Goal: Book appointment/travel/reservation

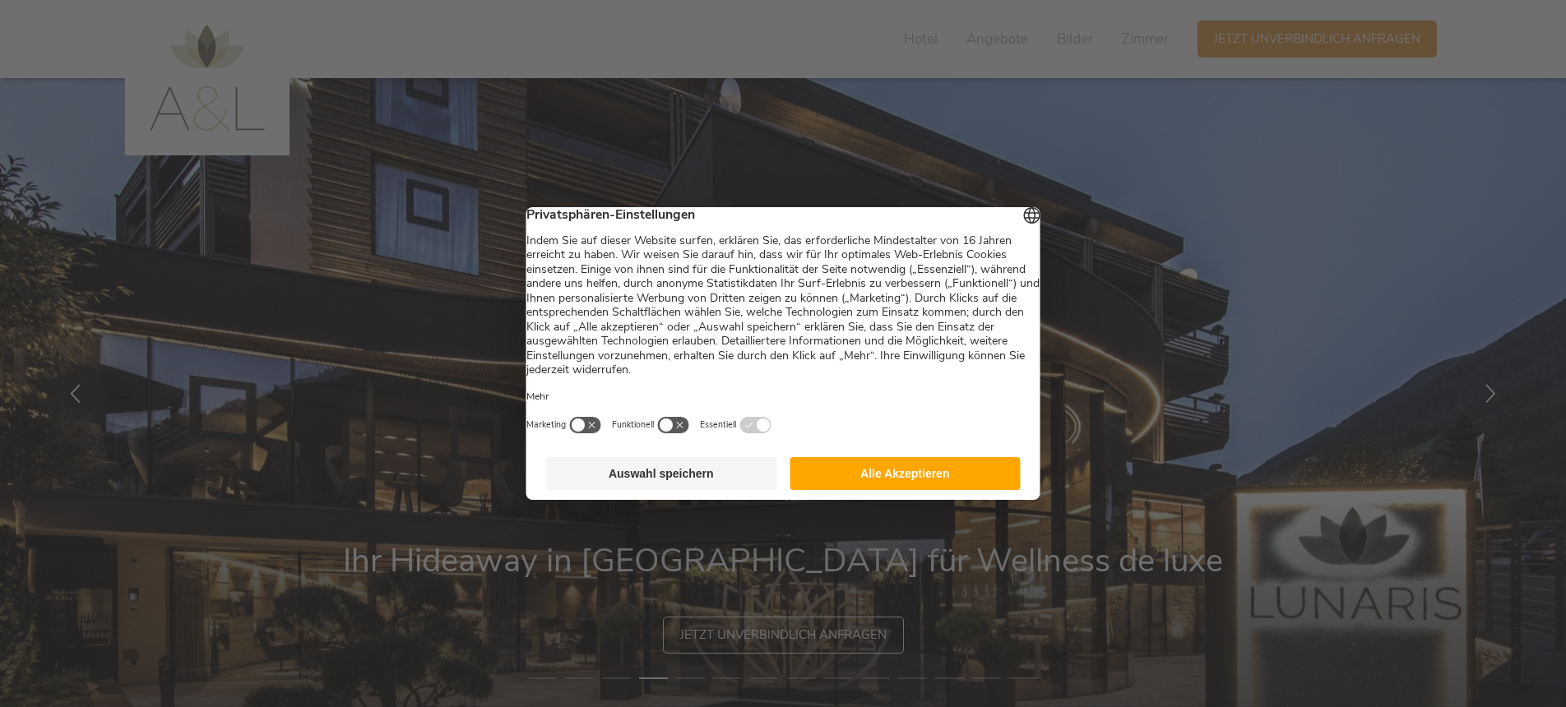
click at [740, 477] on button "Auswahl speichern" at bounding box center [661, 473] width 231 height 33
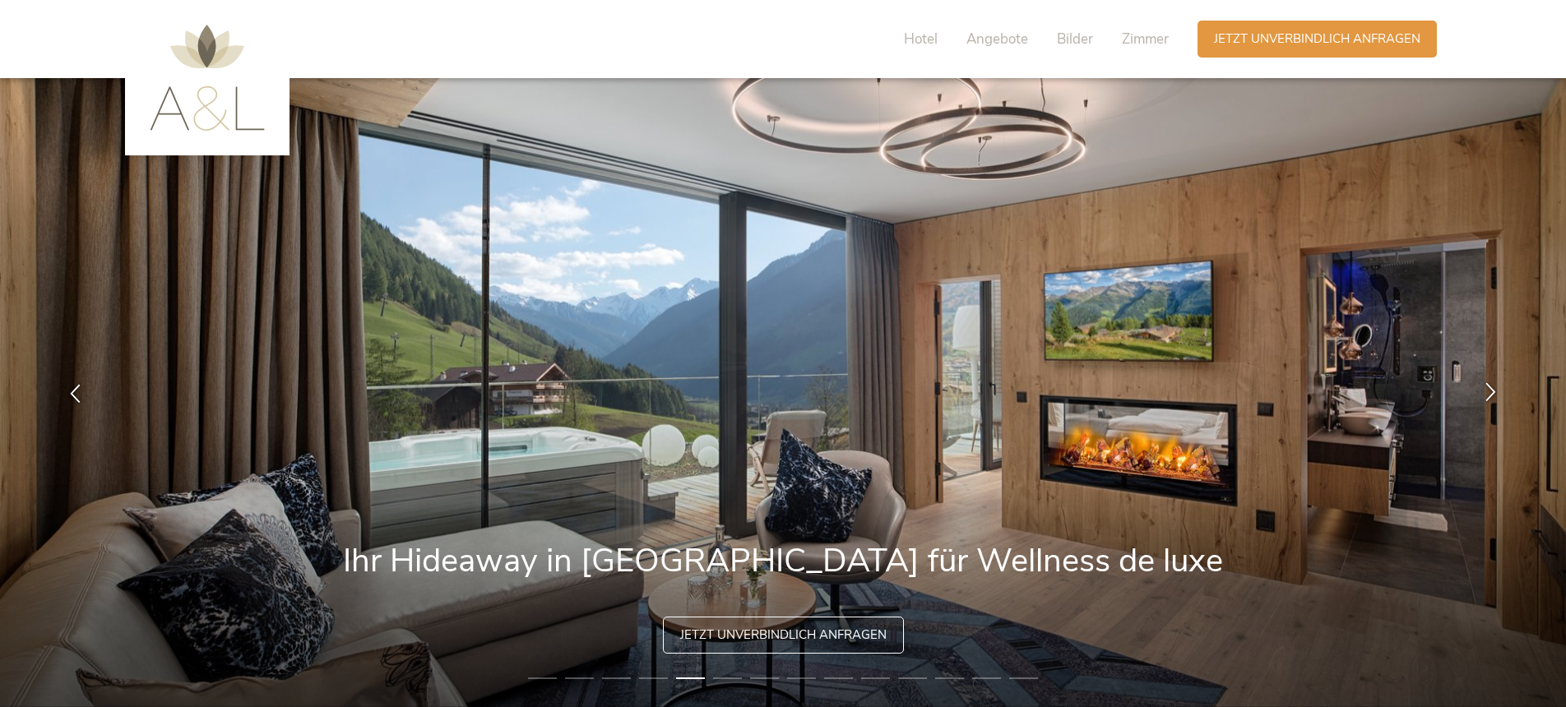
click at [1491, 386] on icon at bounding box center [1491, 391] width 19 height 19
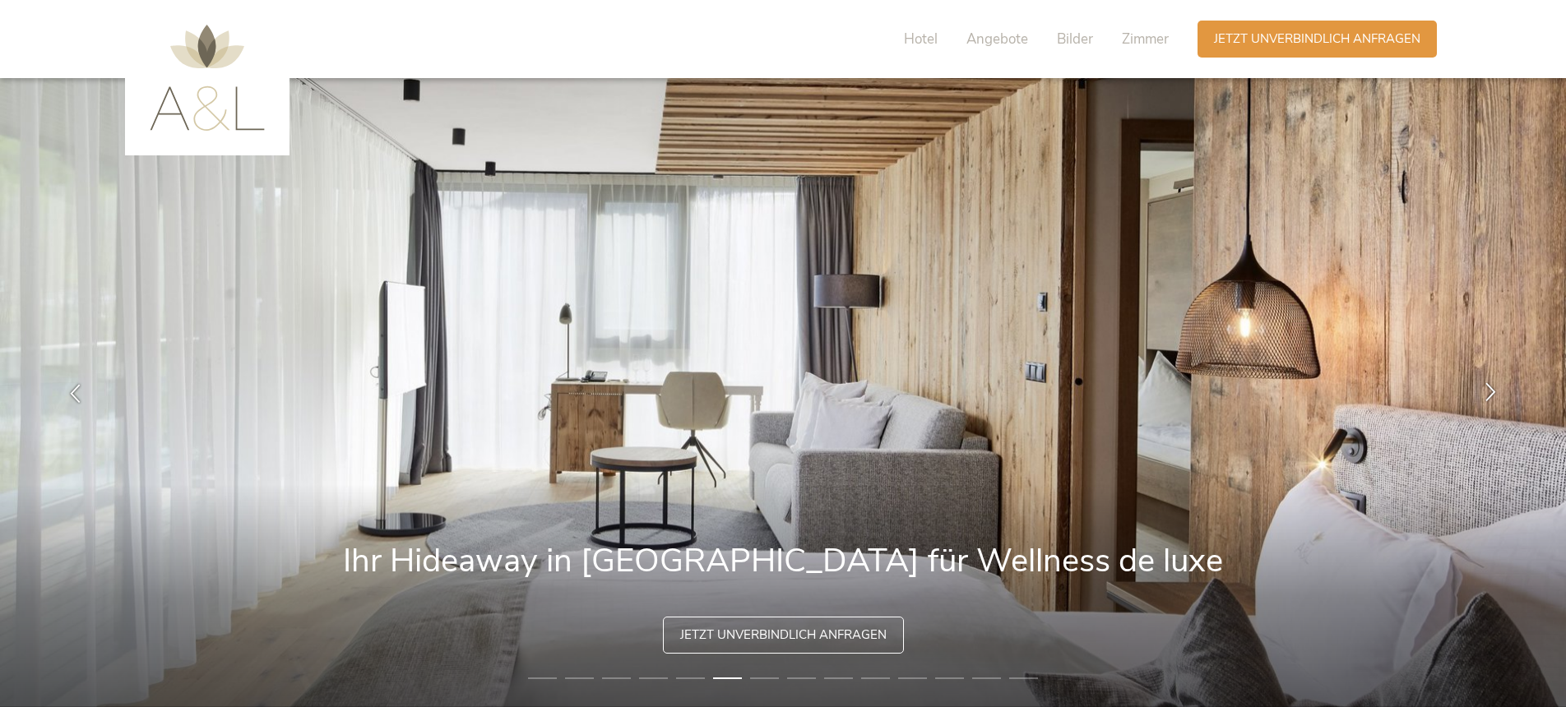
click at [1491, 386] on icon at bounding box center [1491, 391] width 19 height 19
click at [1489, 382] on icon at bounding box center [1491, 391] width 19 height 19
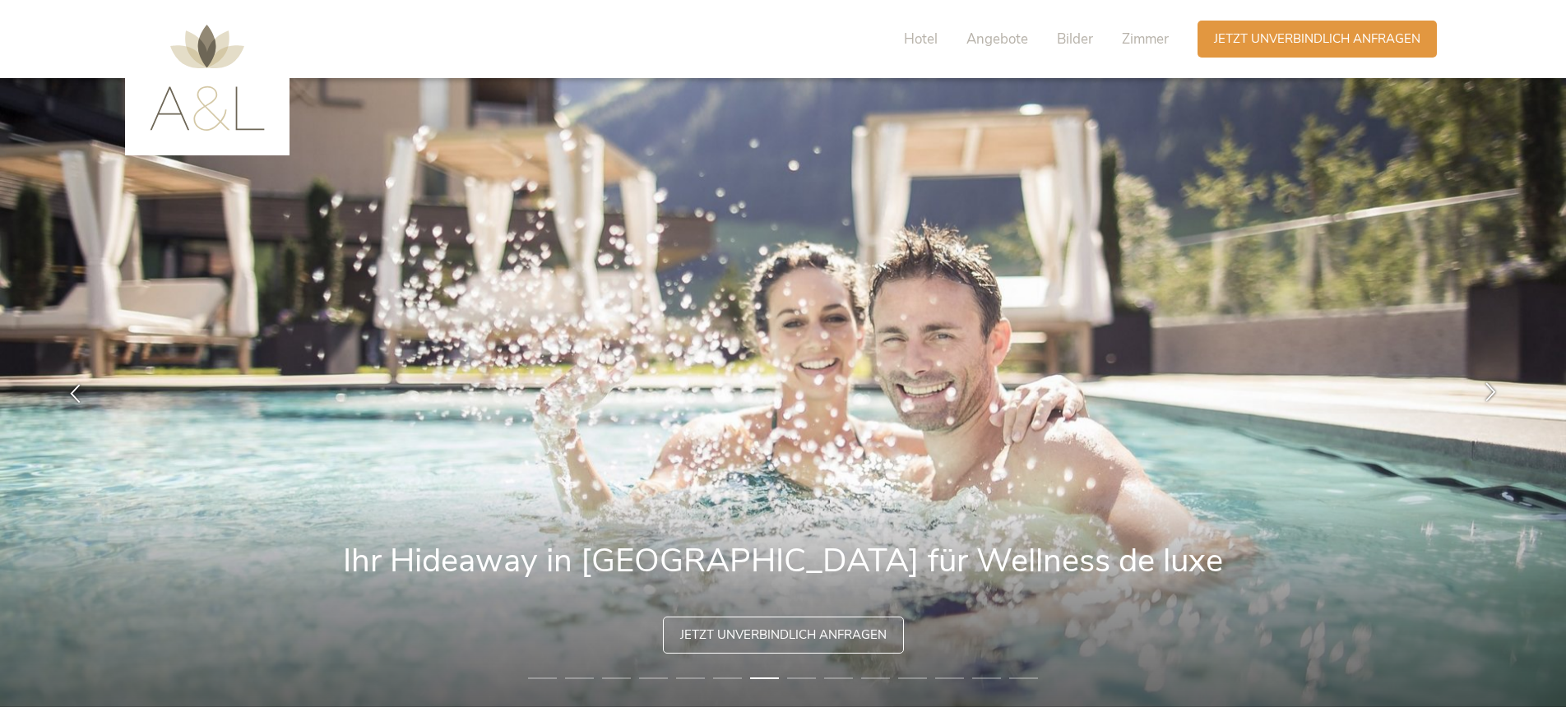
click at [1489, 382] on icon at bounding box center [1491, 391] width 19 height 19
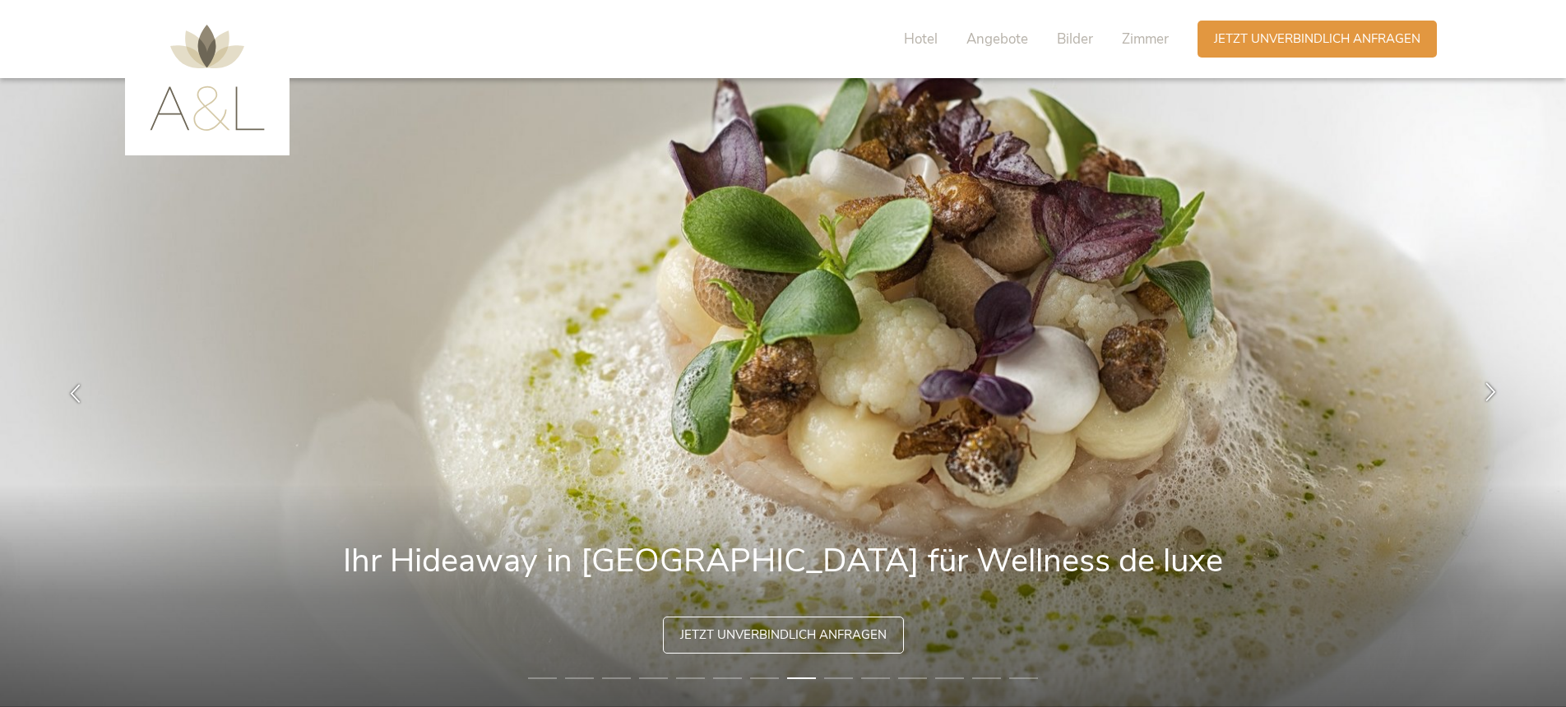
click at [1489, 382] on icon at bounding box center [1491, 391] width 19 height 19
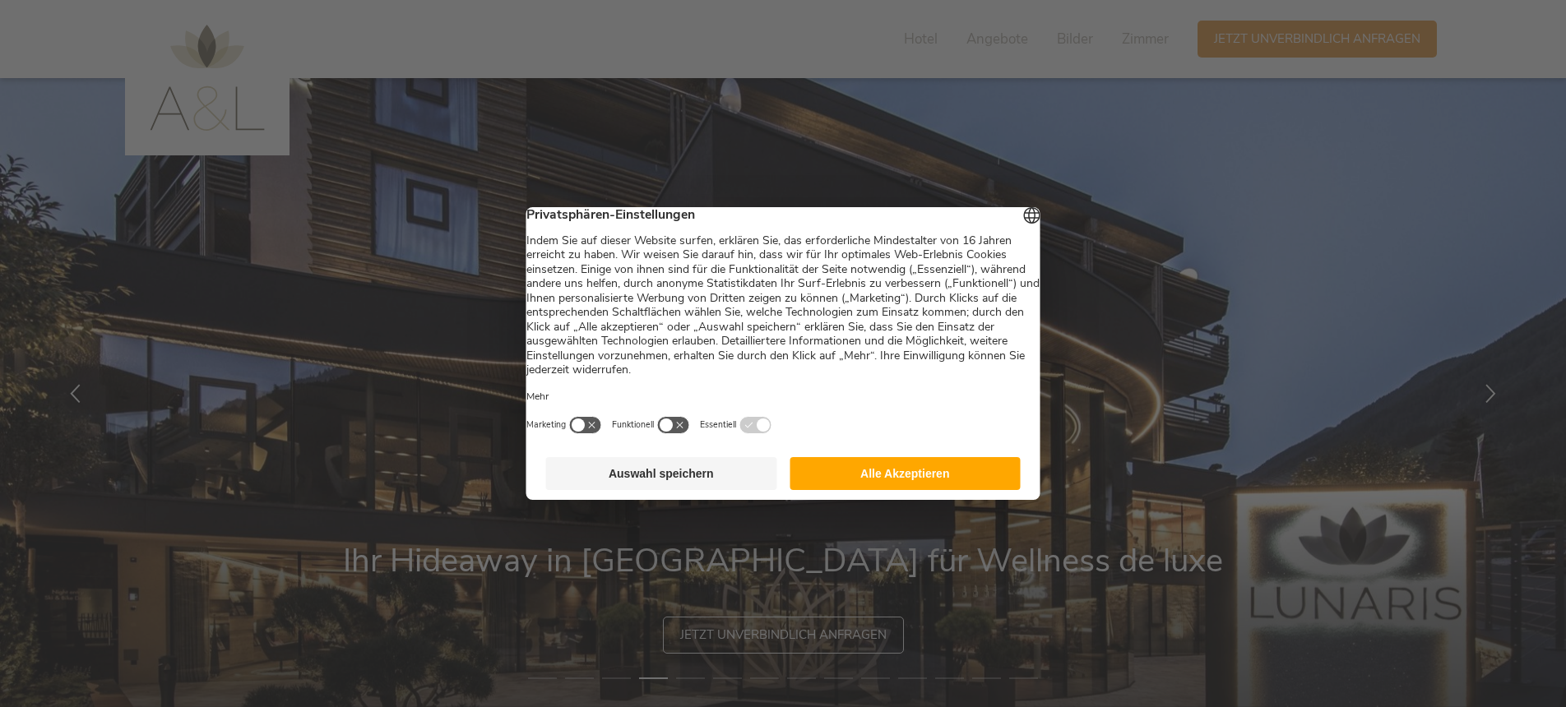
click at [768, 477] on button "Auswahl speichern" at bounding box center [661, 473] width 231 height 33
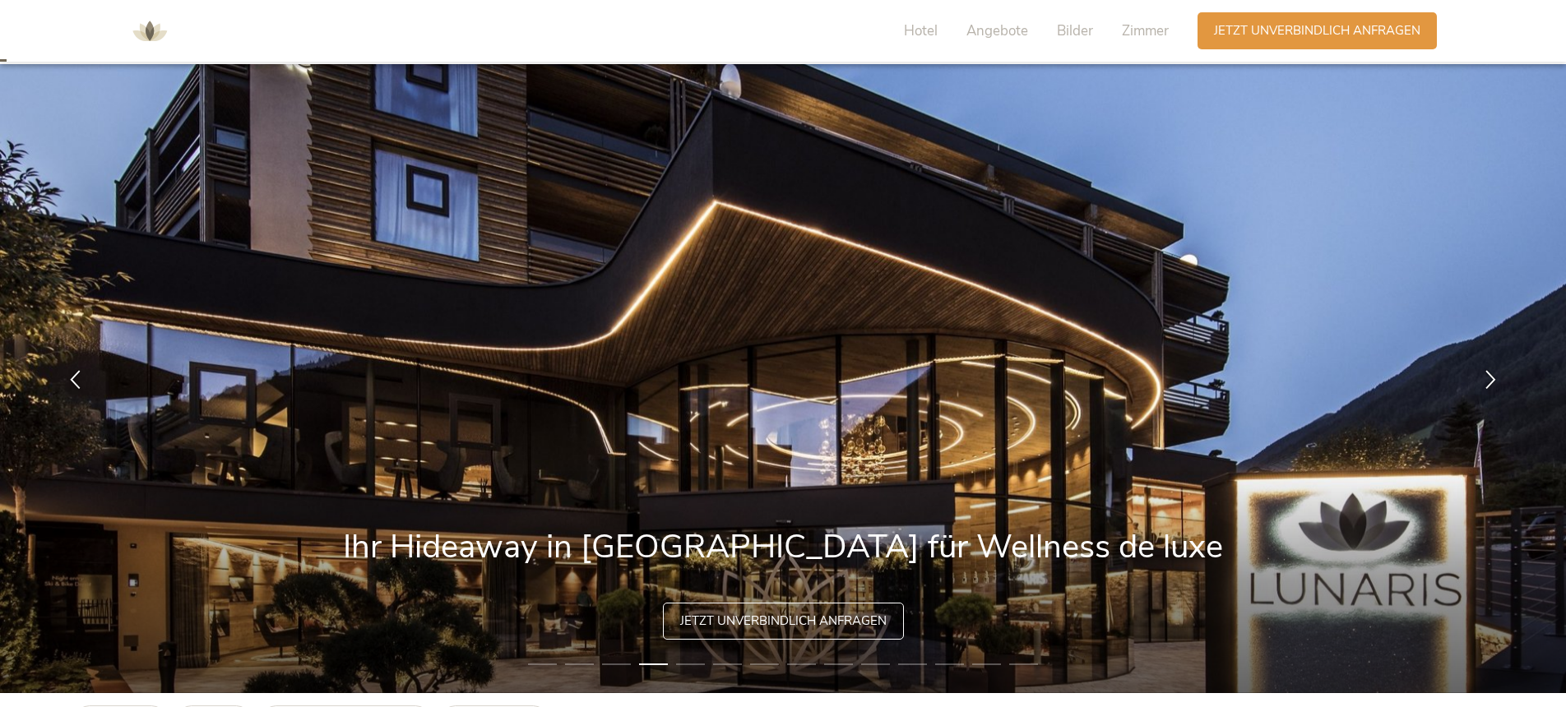
scroll to position [31, 0]
